Goal: Information Seeking & Learning: Learn about a topic

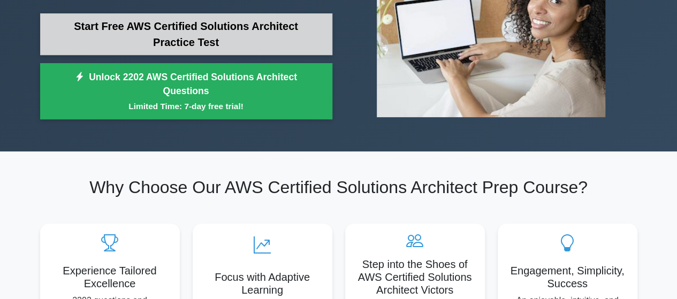
scroll to position [151, 0]
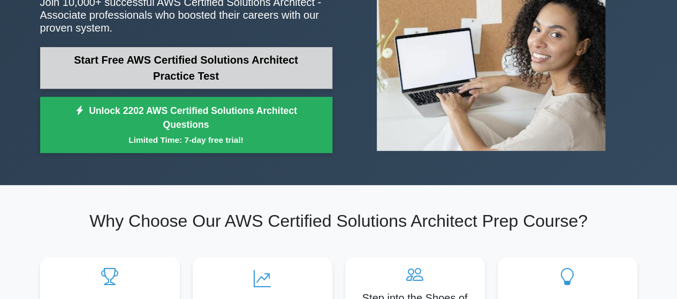
click at [208, 72] on link "Start Free AWS Certified Solutions Architect Practice Test" at bounding box center [186, 68] width 292 height 42
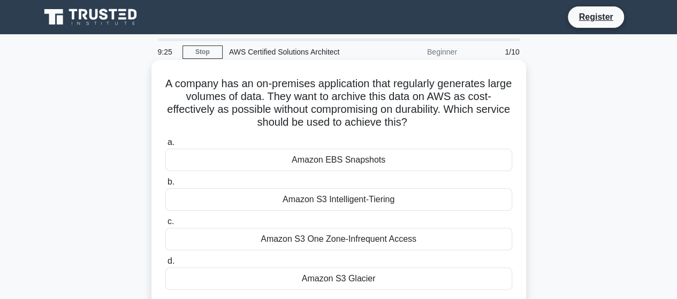
click at [264, 162] on div "Amazon EBS Snapshots" at bounding box center [338, 160] width 347 height 22
click at [165, 146] on input "a. Amazon EBS Snapshots" at bounding box center [165, 142] width 0 height 7
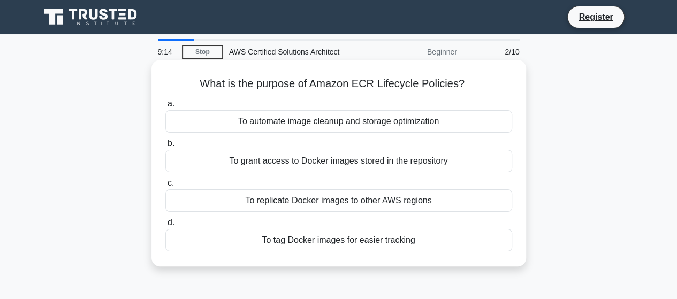
click at [253, 124] on div "To automate image cleanup and storage optimization" at bounding box center [338, 121] width 347 height 22
click at [165, 108] on input "a. To automate image cleanup and storage optimization" at bounding box center [165, 104] width 0 height 7
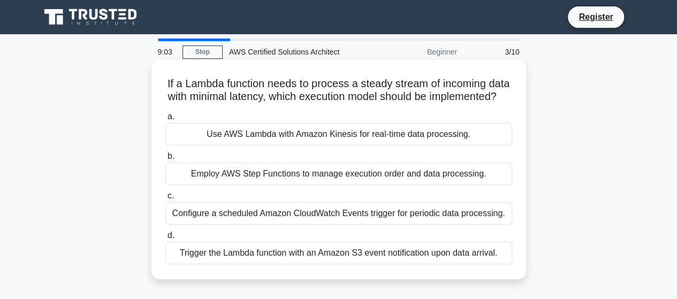
click at [230, 145] on div "Use AWS Lambda with Amazon Kinesis for real-time data processing." at bounding box center [338, 134] width 347 height 22
click at [165, 120] on input "a. Use AWS Lambda with Amazon Kinesis for real-time data processing." at bounding box center [165, 116] width 0 height 7
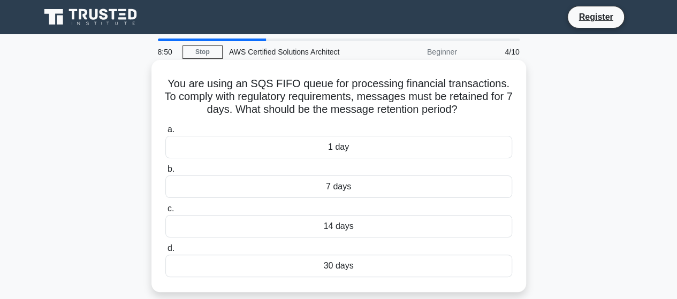
click at [235, 140] on div "1 day" at bounding box center [338, 147] width 347 height 22
click at [165, 133] on input "a. 1 day" at bounding box center [165, 129] width 0 height 7
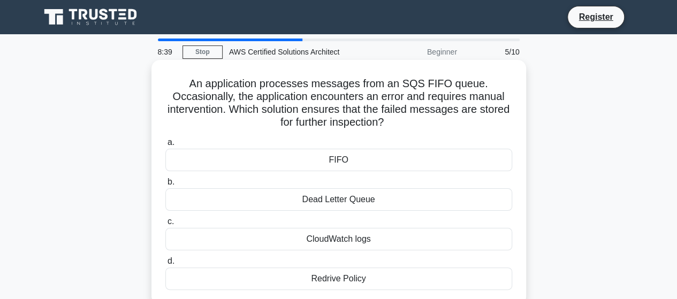
click at [281, 161] on div "FIFO" at bounding box center [338, 160] width 347 height 22
click at [165, 146] on input "a. FIFO" at bounding box center [165, 142] width 0 height 7
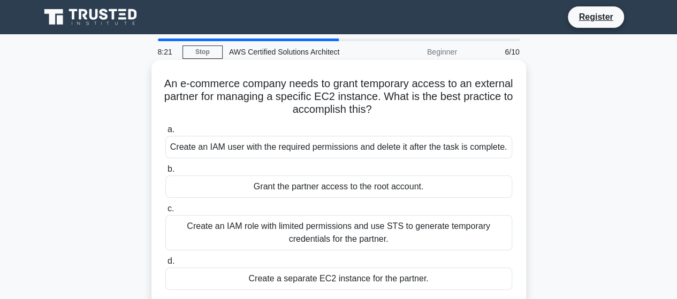
click at [241, 142] on div "Create an IAM user with the required permissions and delete it after the task i…" at bounding box center [338, 147] width 347 height 22
click at [165, 133] on input "a. Create an IAM user with the required permissions and delete it after the tas…" at bounding box center [165, 129] width 0 height 7
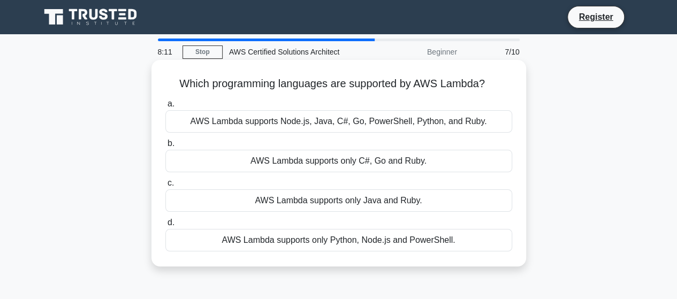
click at [219, 127] on div "AWS Lambda supports Node.js, Java, C#, Go, PowerShell, Python, and Ruby." at bounding box center [338, 121] width 347 height 22
click at [165, 108] on input "a. AWS Lambda supports Node.js, Java, C#, Go, PowerShell, Python, and Ruby." at bounding box center [165, 104] width 0 height 7
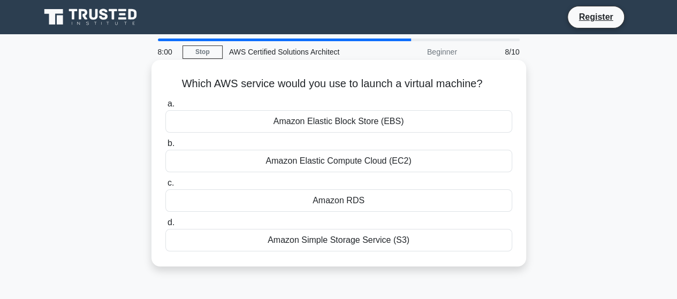
click at [248, 124] on div "Amazon Elastic Block Store (EBS)" at bounding box center [338, 121] width 347 height 22
click at [165, 108] on input "a. Amazon Elastic Block Store (EBS)" at bounding box center [165, 104] width 0 height 7
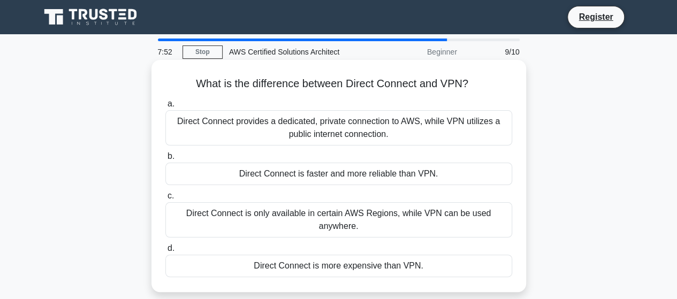
click at [250, 127] on div "Direct Connect provides a dedicated, private connection to AWS, while VPN utili…" at bounding box center [338, 127] width 347 height 35
click at [165, 108] on input "a. Direct Connect provides a dedicated, private connection to AWS, while VPN ut…" at bounding box center [165, 104] width 0 height 7
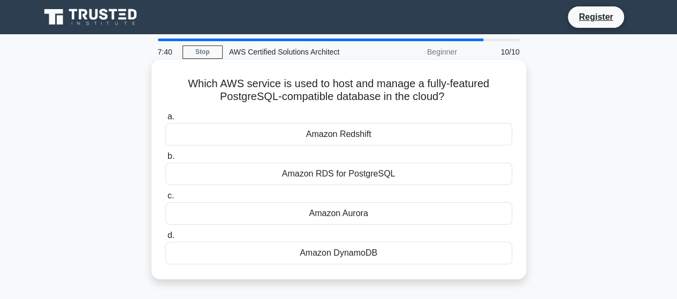
click at [314, 143] on div "Amazon Redshift" at bounding box center [338, 134] width 347 height 22
click at [165, 120] on input "a. Amazon Redshift" at bounding box center [165, 116] width 0 height 7
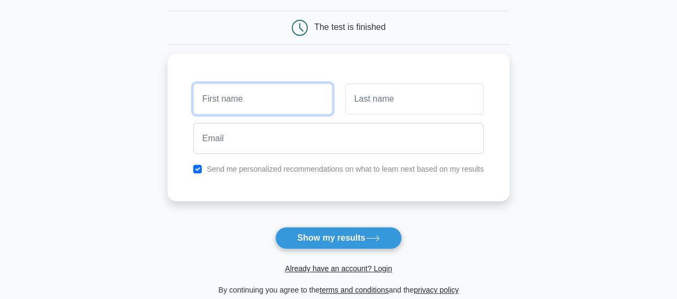
scroll to position [107, 0]
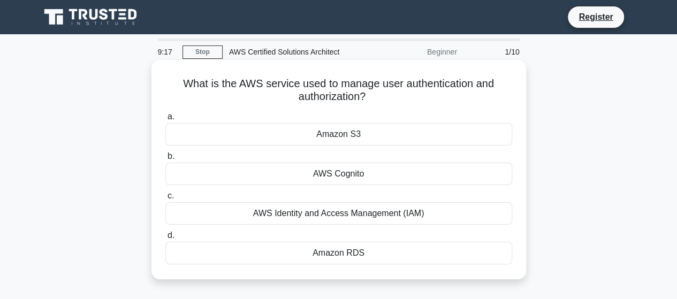
click at [341, 138] on div "Amazon S3" at bounding box center [338, 134] width 347 height 22
click at [165, 120] on input "a. Amazon S3" at bounding box center [165, 116] width 0 height 7
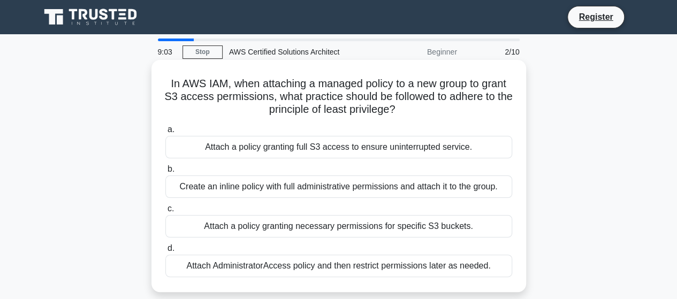
click at [264, 152] on div "Attach a policy granting full S3 access to ensure uninterrupted service." at bounding box center [338, 147] width 347 height 22
click at [165, 133] on input "a. Attach a policy granting full S3 access to ensure uninterrupted service." at bounding box center [165, 129] width 0 height 7
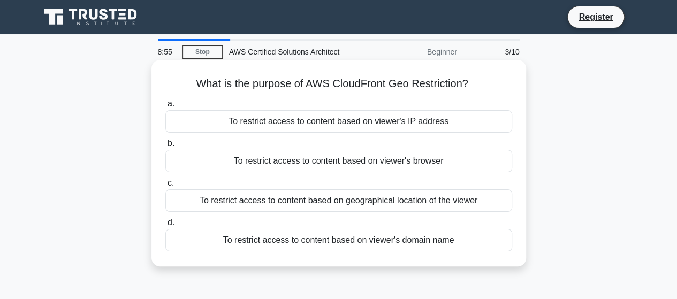
click at [254, 121] on div "To restrict access to content based on viewer's IP address" at bounding box center [338, 121] width 347 height 22
click at [165, 108] on input "a. To restrict access to content based on viewer's IP address" at bounding box center [165, 104] width 0 height 7
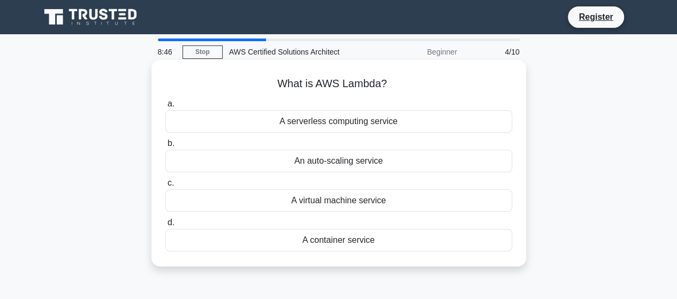
click at [275, 127] on div "A serverless computing service" at bounding box center [338, 121] width 347 height 22
click at [165, 108] on input "a. A serverless computing service" at bounding box center [165, 104] width 0 height 7
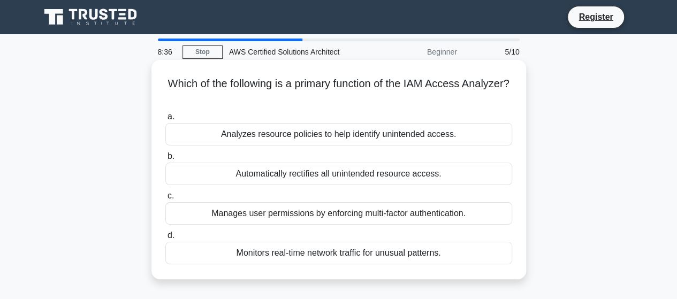
click at [262, 138] on div "Analyzes resource policies to help identify unintended access." at bounding box center [338, 134] width 347 height 22
click at [165, 120] on input "a. Analyzes resource policies to help identify unintended access." at bounding box center [165, 116] width 0 height 7
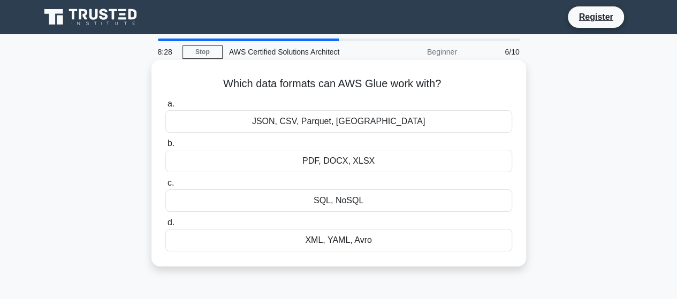
click at [265, 123] on div "JSON, CSV, Parquet, ORC" at bounding box center [338, 121] width 347 height 22
click at [165, 108] on input "a. JSON, CSV, Parquet, ORC" at bounding box center [165, 104] width 0 height 7
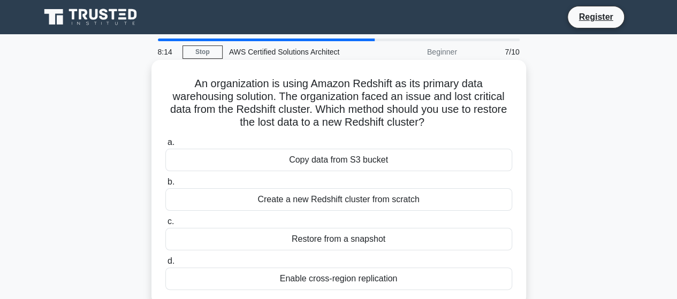
click at [269, 163] on div "Copy data from S3 bucket" at bounding box center [338, 160] width 347 height 22
click at [165, 146] on input "a. Copy data from S3 bucket" at bounding box center [165, 142] width 0 height 7
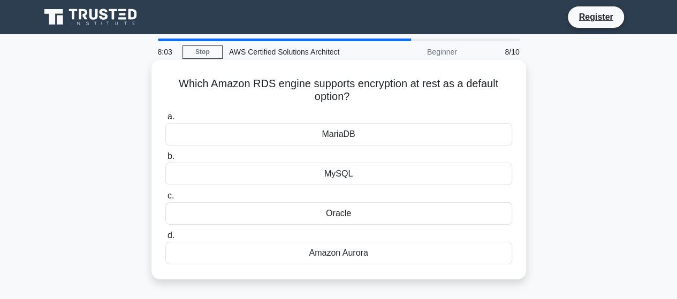
click at [262, 139] on div "MariaDB" at bounding box center [338, 134] width 347 height 22
click at [165, 120] on input "a. MariaDB" at bounding box center [165, 116] width 0 height 7
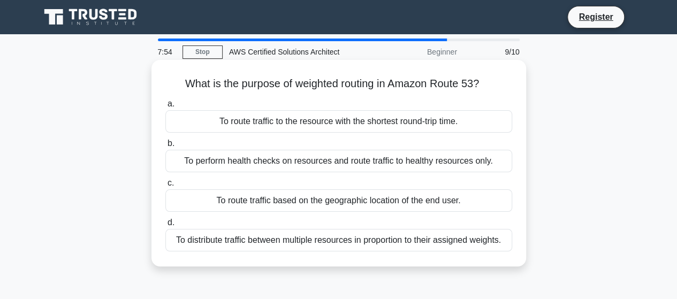
click at [275, 120] on div "To route traffic to the resource with the shortest round-trip time." at bounding box center [338, 121] width 347 height 22
click at [165, 108] on input "a. To route traffic to the resource with the shortest round-trip time." at bounding box center [165, 104] width 0 height 7
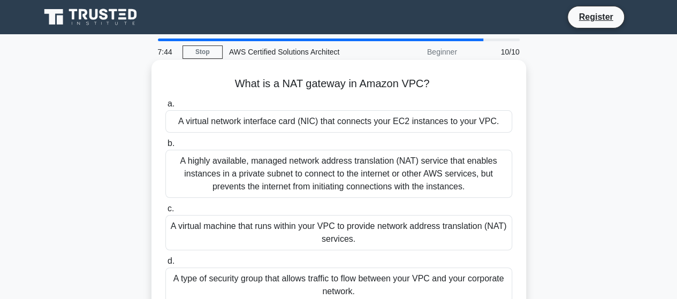
click at [220, 125] on div "A virtual network interface card (NIC) that connects your EC2 instances to your…" at bounding box center [338, 121] width 347 height 22
click at [165, 108] on input "a. A virtual network interface card (NIC) that connects your EC2 instances to y…" at bounding box center [165, 104] width 0 height 7
